Goal: Find specific page/section: Locate a particular part of the current website

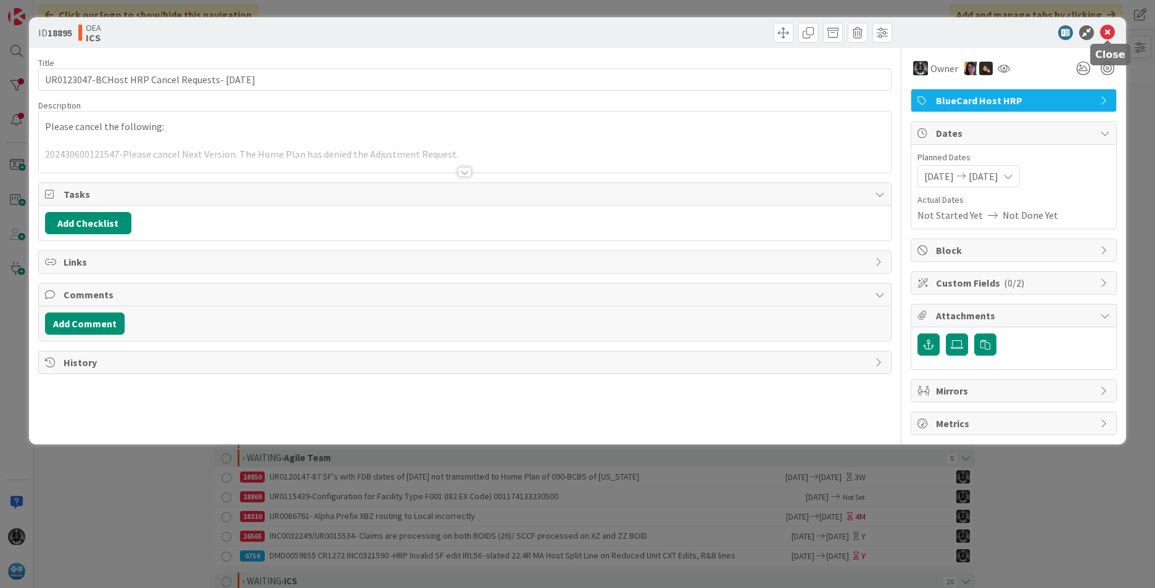
click at [768, 33] on icon at bounding box center [1107, 32] width 15 height 15
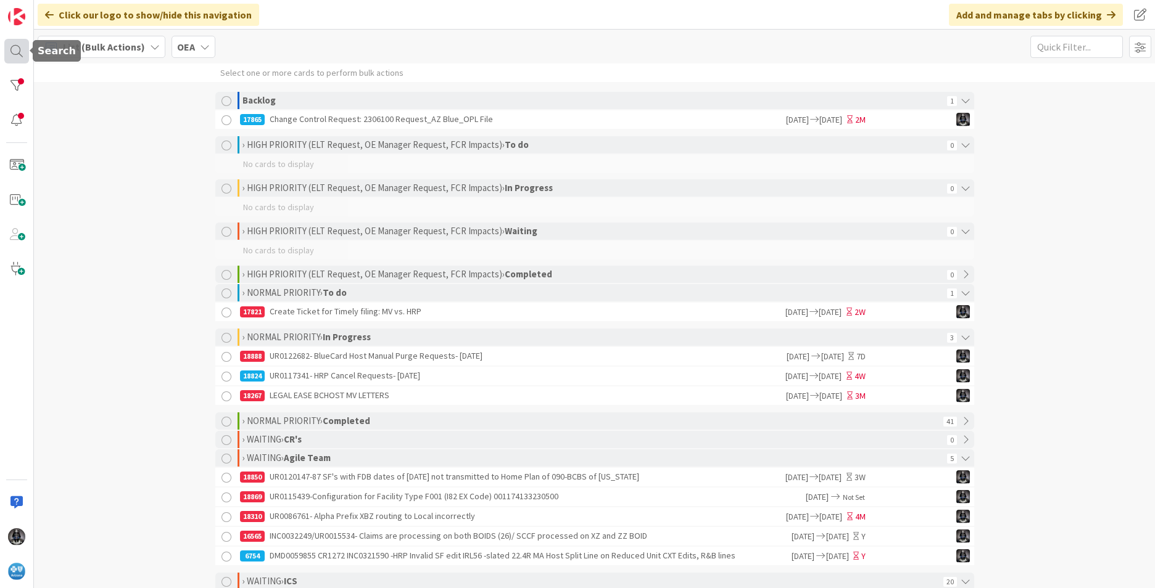
click at [13, 45] on div at bounding box center [16, 51] width 25 height 25
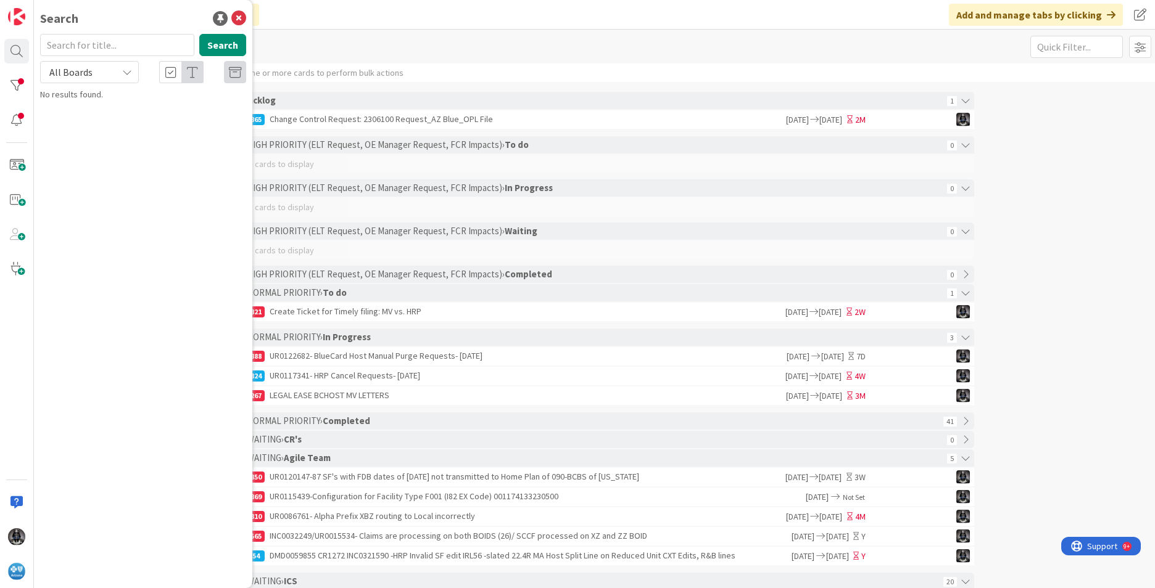
click at [69, 44] on input "text" at bounding box center [117, 45] width 154 height 22
type input "s"
type input "xbe"
click at [107, 118] on span "UR0096102 HOST CLAIMS ARE REJECTING IN ONBASE WITH PREFIX" at bounding box center [150, 115] width 186 height 24
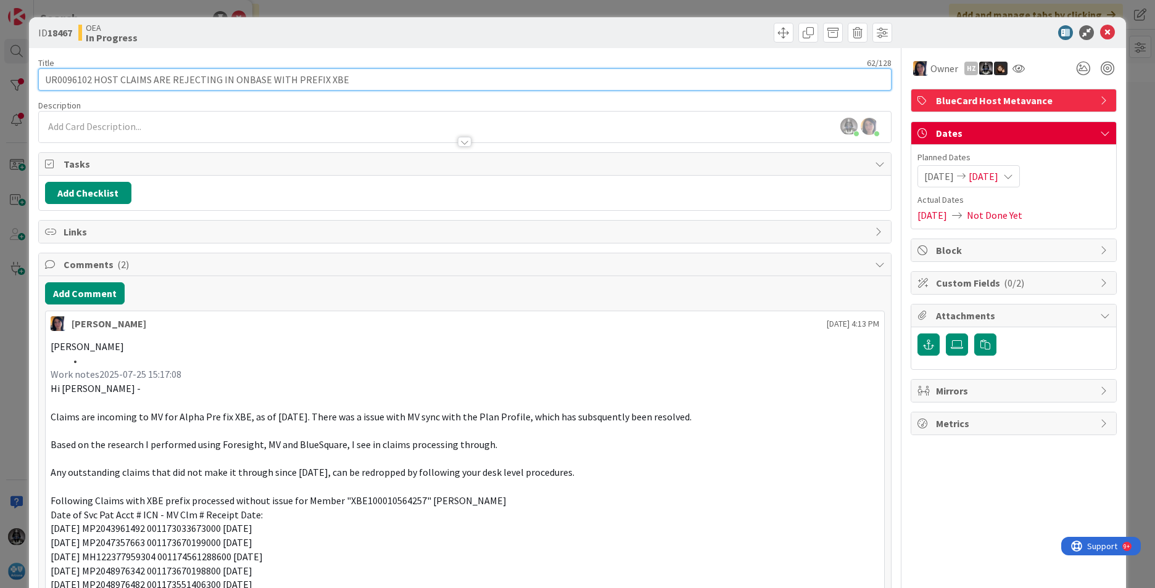
click at [70, 79] on input "UR0096102 HOST CLAIMS ARE REJECTING IN ONBASE WITH PREFIX XBE" at bounding box center [464, 79] width 853 height 22
